Goal: Information Seeking & Learning: Understand process/instructions

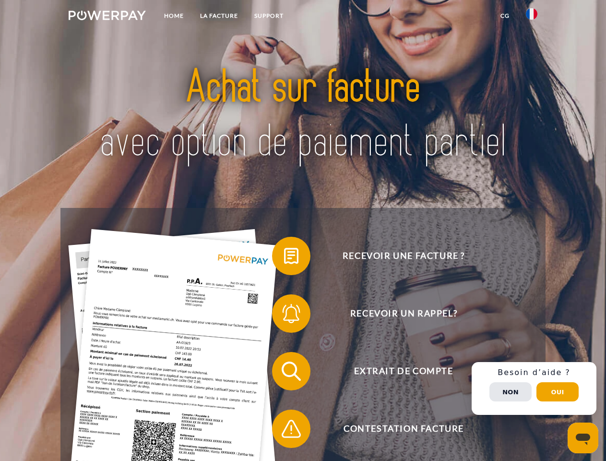
click at [107, 17] on img at bounding box center [107, 16] width 77 height 10
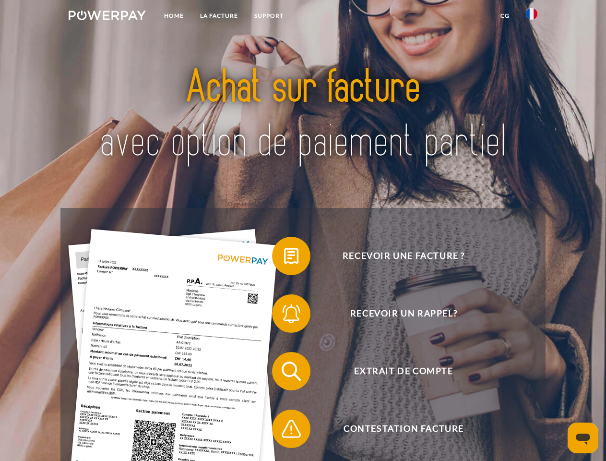
click at [532, 17] on img at bounding box center [532, 14] width 12 height 12
click at [505, 16] on link "CG" at bounding box center [504, 15] width 25 height 17
click at [284, 258] on span at bounding box center [277, 256] width 48 height 48
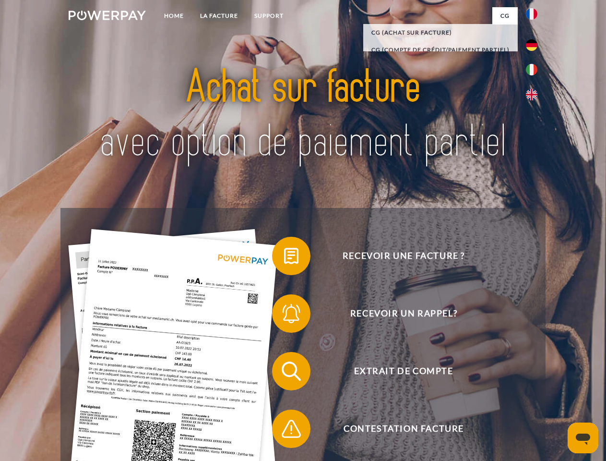
click at [284, 315] on span at bounding box center [277, 313] width 48 height 48
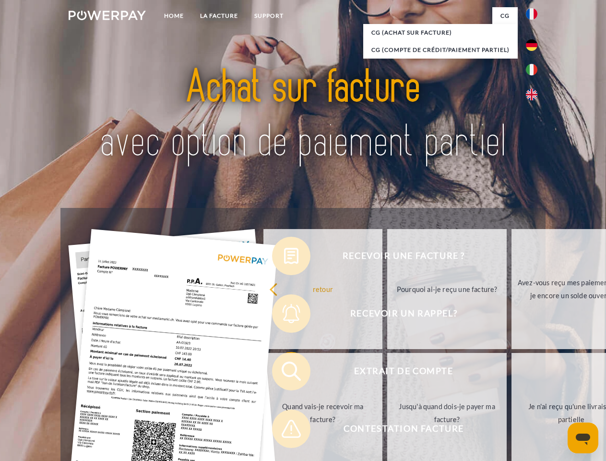
click at [387, 373] on link "Jusqu'à quand dois-je payer ma facture?" at bounding box center [446, 413] width 119 height 120
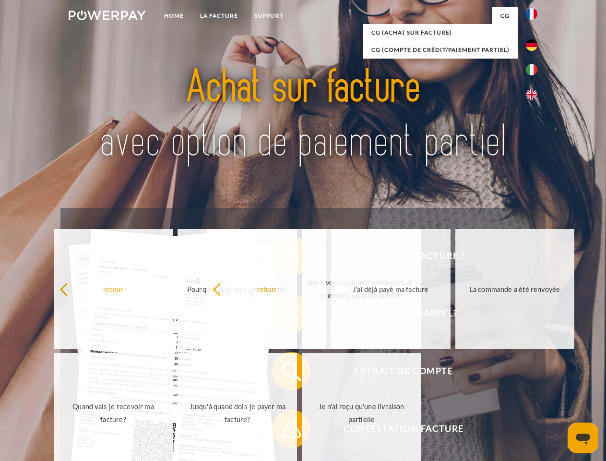
click at [284, 430] on span at bounding box center [277, 428] width 48 height 48
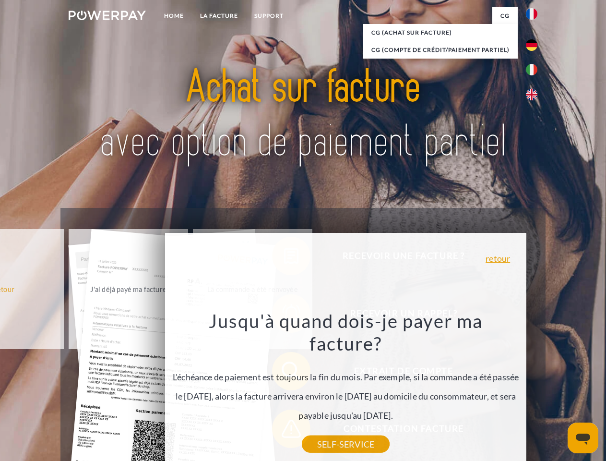
click at [534, 388] on div "Recevoir une facture ? Recevoir un rappel? Extrait de compte retour" at bounding box center [302, 400] width 485 height 384
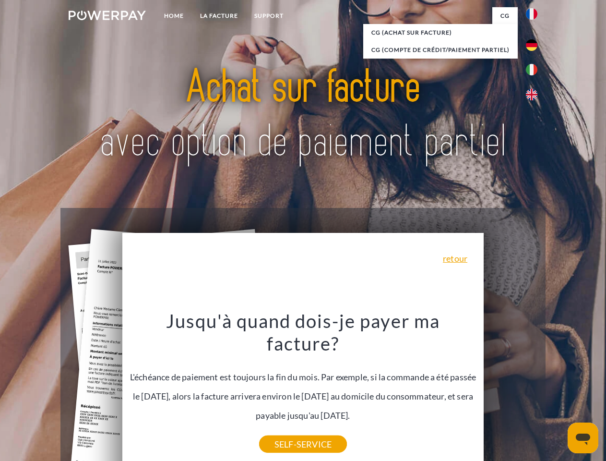
click at [510, 390] on span "Extrait de compte" at bounding box center [403, 371] width 235 height 38
click at [558, 391] on header "Home LA FACTURE Support" at bounding box center [303, 331] width 606 height 663
